Goal: Navigation & Orientation: Find specific page/section

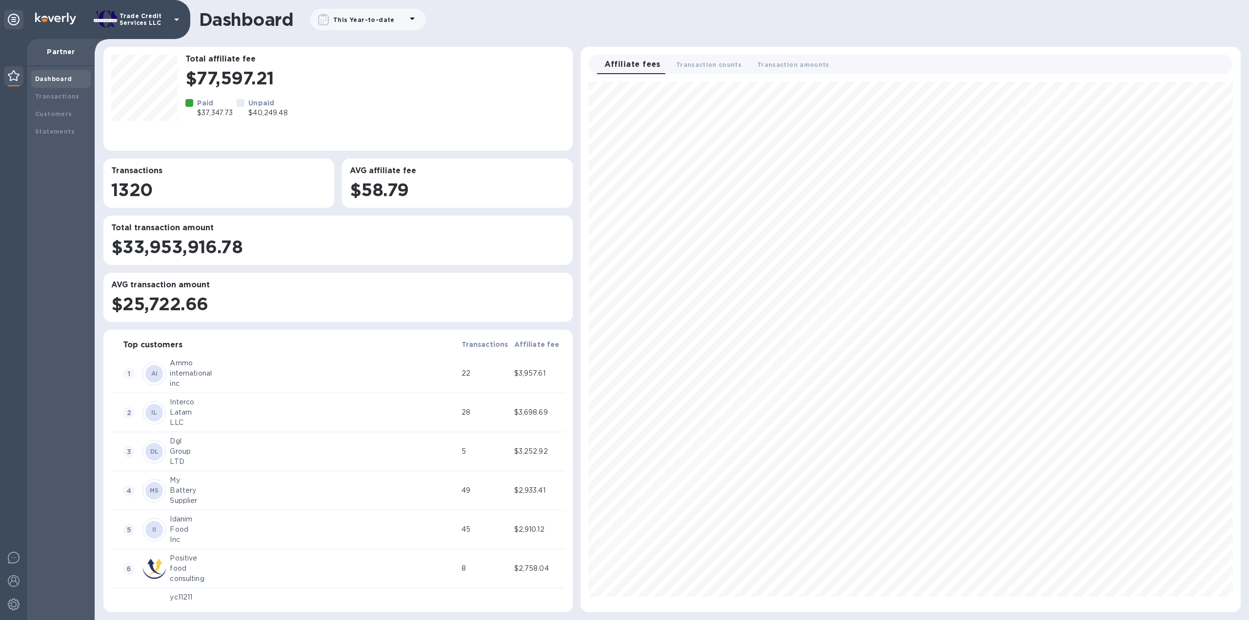
scroll to position [522, 652]
click at [55, 86] on div "Dashboard" at bounding box center [61, 79] width 60 height 18
click at [57, 95] on b "Transactions" at bounding box center [57, 96] width 44 height 7
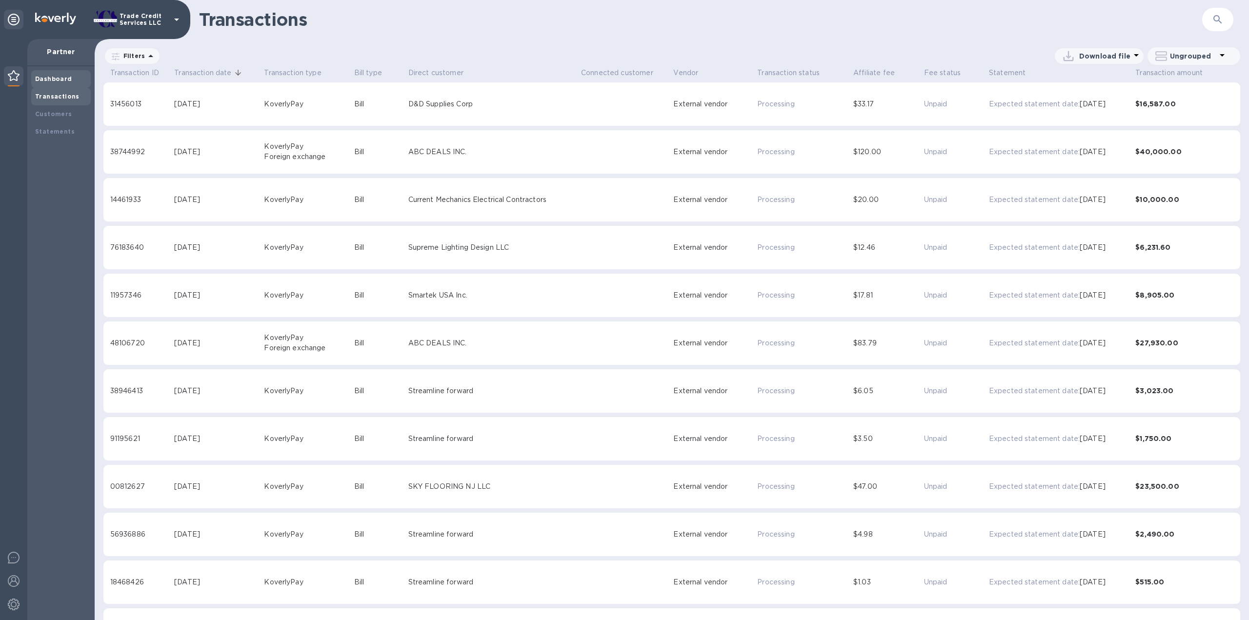
click at [85, 73] on div "Dashboard" at bounding box center [61, 79] width 60 height 18
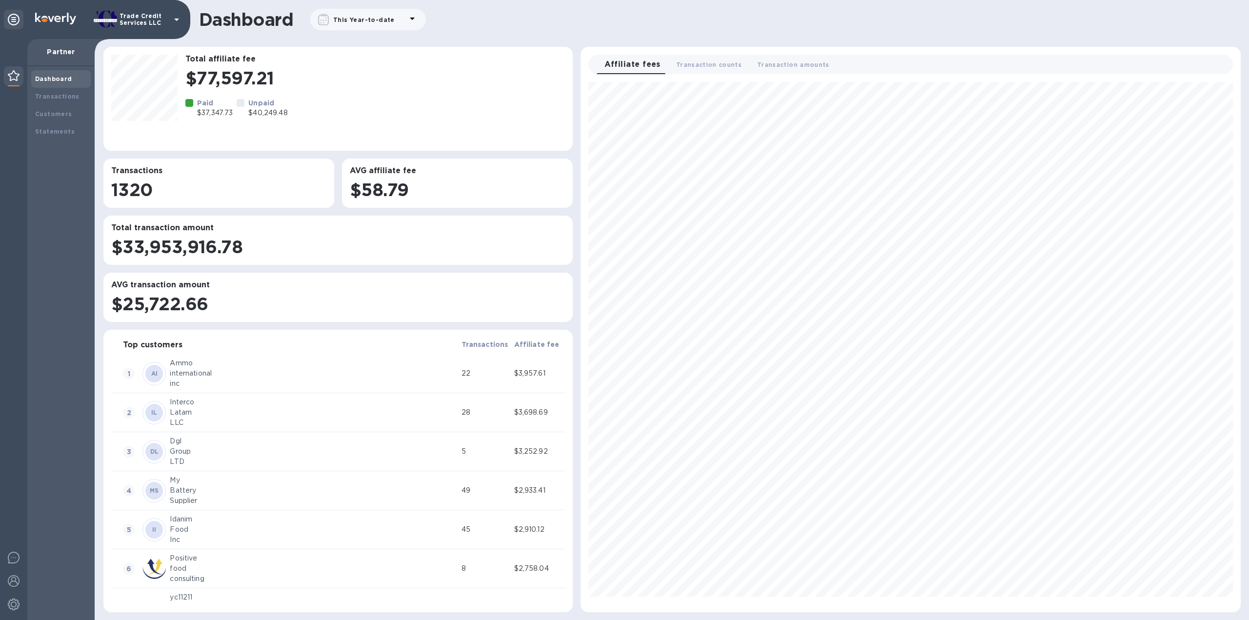
scroll to position [522, 652]
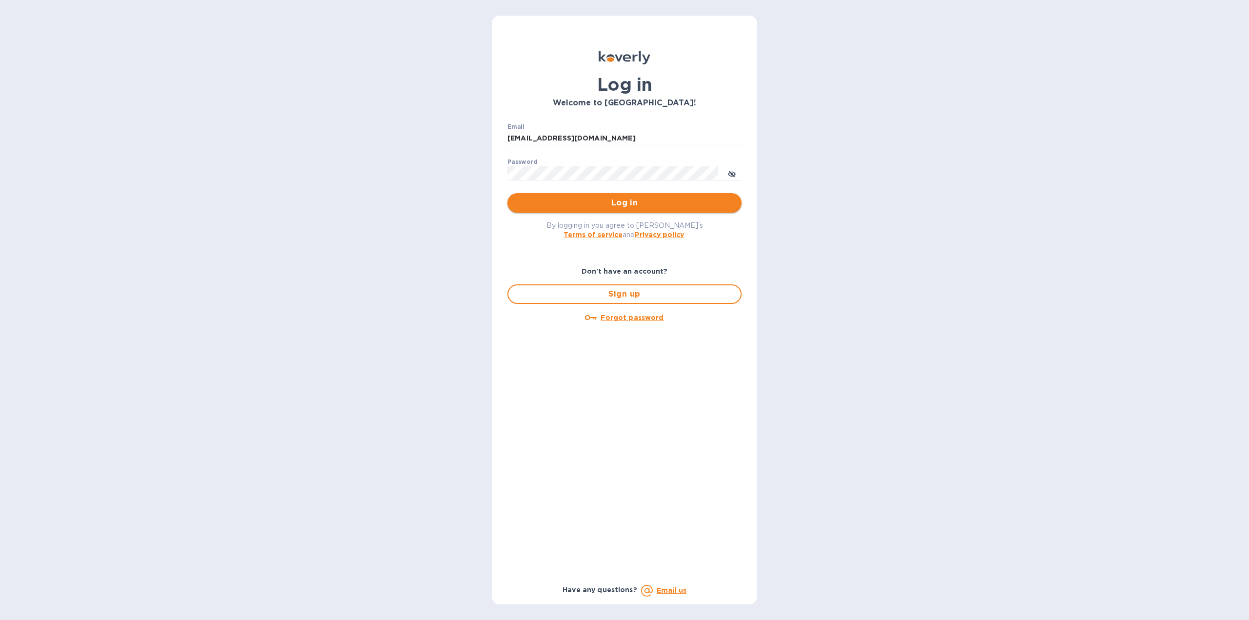
click at [635, 195] on button "Log in" at bounding box center [624, 203] width 234 height 20
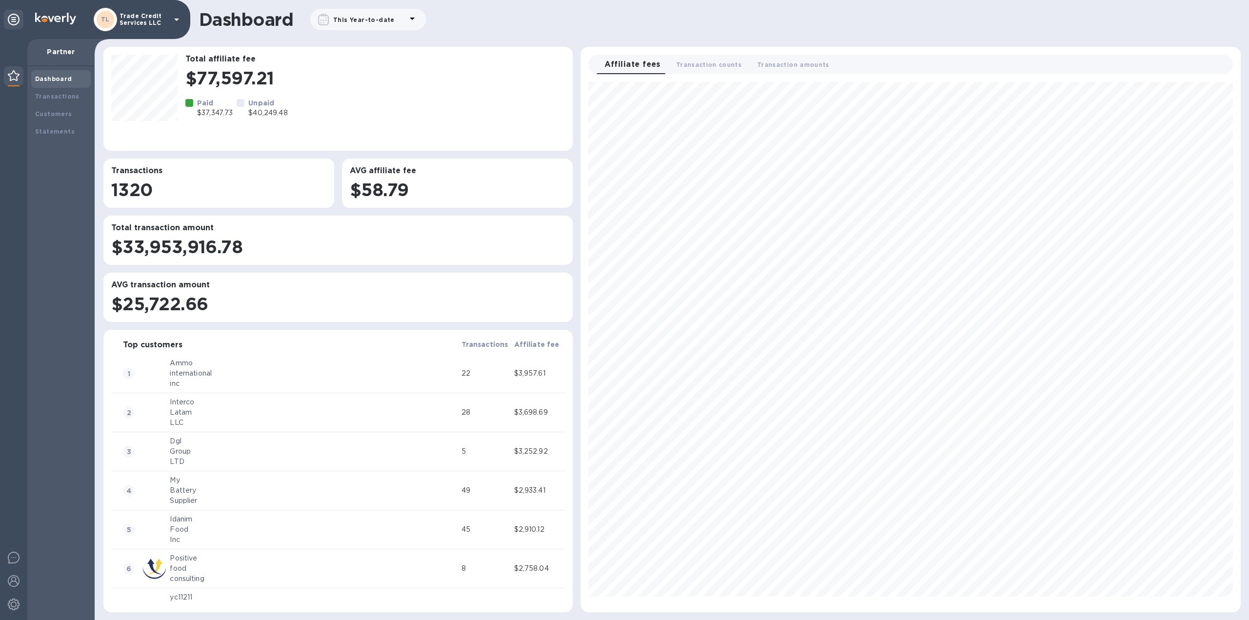
scroll to position [522, 652]
